Goal: Information Seeking & Learning: Check status

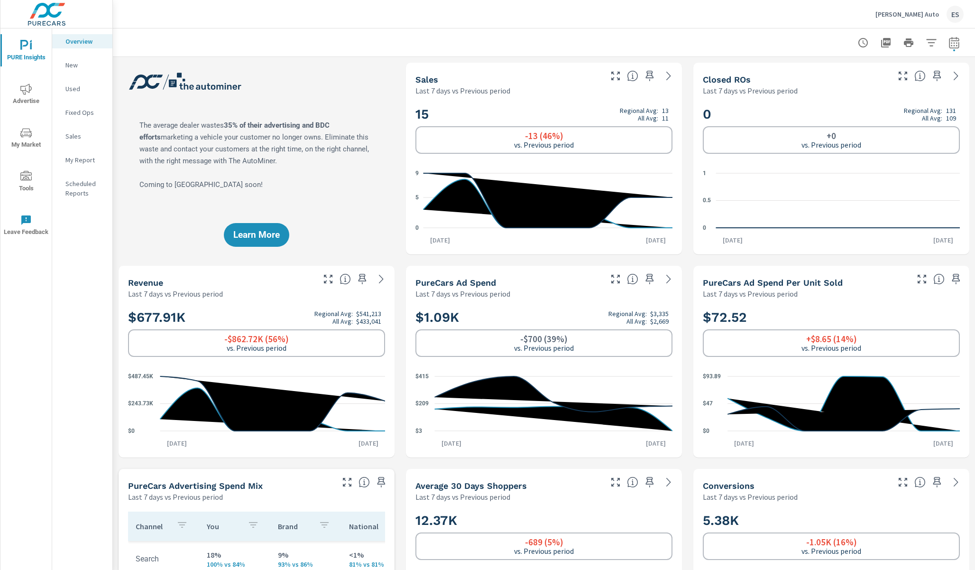
scroll to position [0, 0]
click at [369, 144] on div "Learn More" at bounding box center [257, 159] width 276 height 192
click at [16, 89] on span "Advertise" at bounding box center [26, 95] width 46 height 23
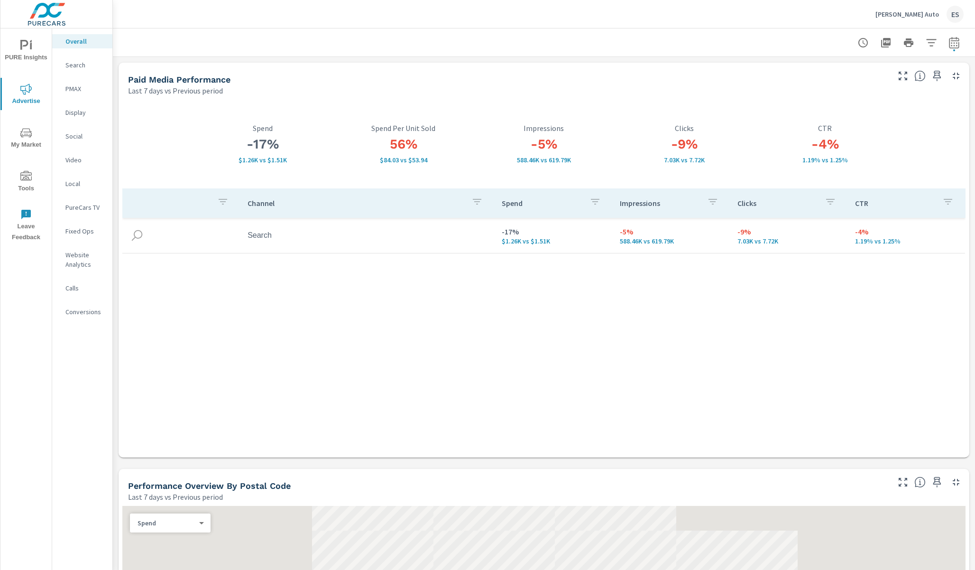
click at [84, 92] on p "PMAX" at bounding box center [84, 88] width 39 height 9
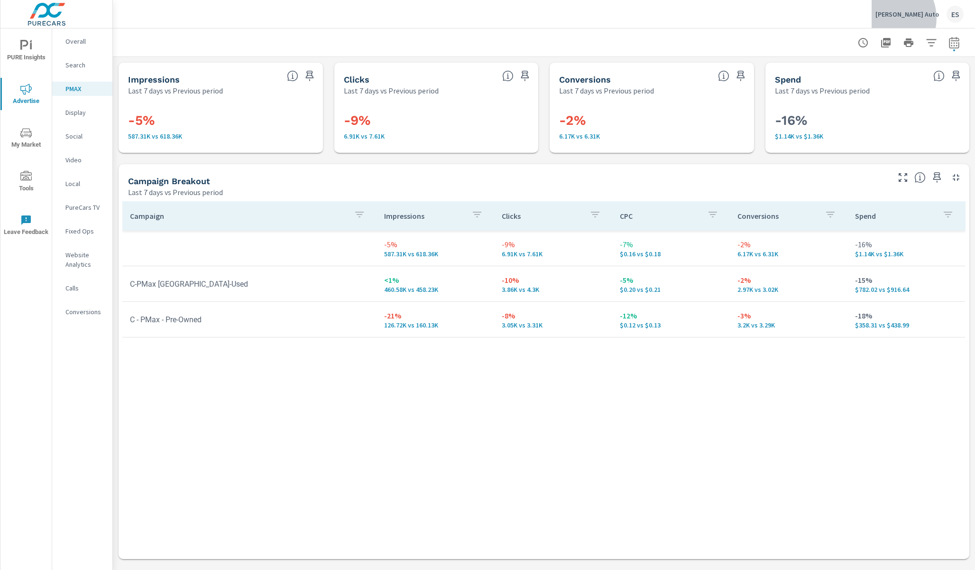
click at [920, 18] on p "[PERSON_NAME] Auto" at bounding box center [908, 14] width 64 height 9
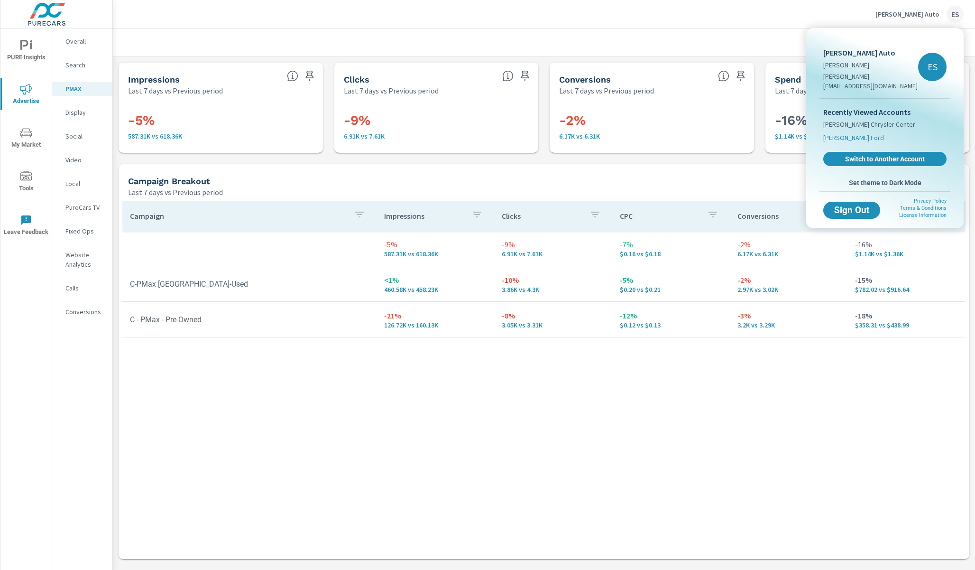
click at [841, 133] on span "[PERSON_NAME] Ford" at bounding box center [854, 137] width 61 height 9
